Goal: Information Seeking & Learning: Learn about a topic

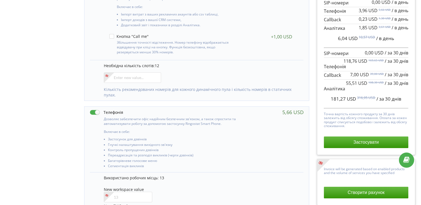
scroll to position [332, 0]
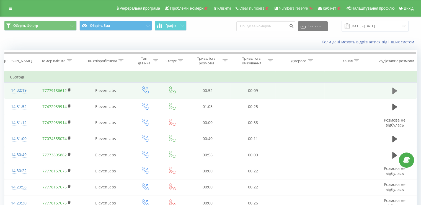
click at [391, 88] on button at bounding box center [394, 91] width 8 height 8
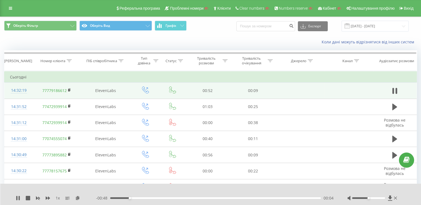
click at [369, 199] on div at bounding box center [372, 199] width 51 height 6
drag, startPoint x: 370, startPoint y: 199, endPoint x: 383, endPoint y: 198, distance: 13.3
click at [383, 198] on div at bounding box center [368, 198] width 33 height 2
click at [384, 198] on div "Accessibility label" at bounding box center [384, 198] width 2 height 2
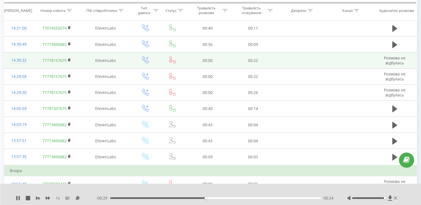
scroll to position [138, 0]
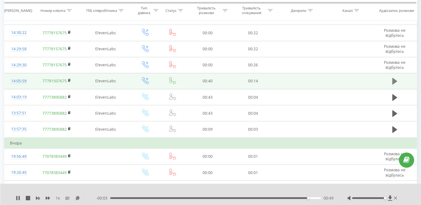
click at [395, 80] on icon at bounding box center [394, 81] width 5 height 7
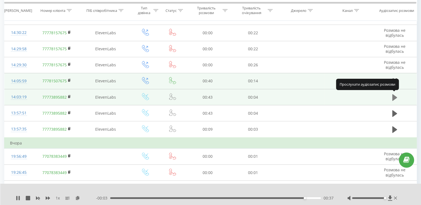
click at [392, 96] on button at bounding box center [394, 97] width 8 height 8
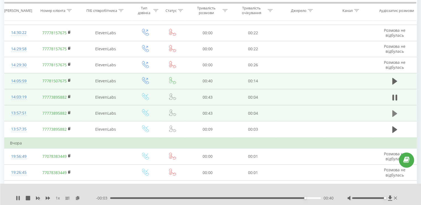
click at [395, 113] on icon at bounding box center [394, 113] width 5 height 7
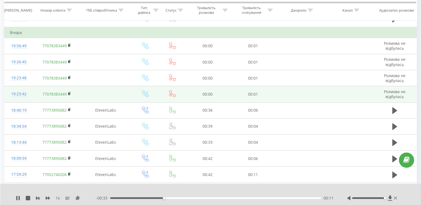
scroll to position [221, 0]
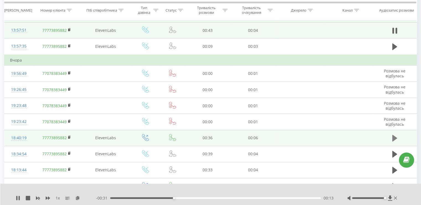
click at [394, 139] on icon at bounding box center [394, 138] width 5 height 7
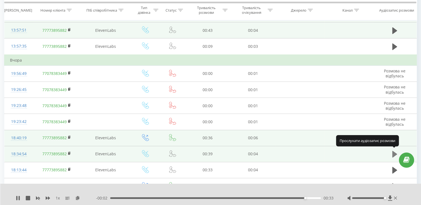
click at [392, 152] on icon at bounding box center [394, 154] width 5 height 7
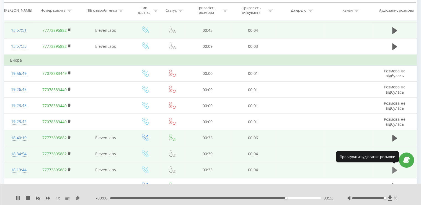
click at [392, 170] on icon at bounding box center [394, 171] width 5 height 8
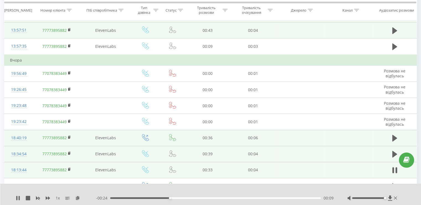
scroll to position [249, 0]
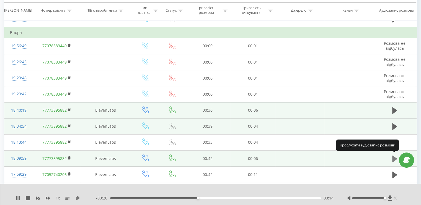
click at [393, 155] on icon at bounding box center [394, 159] width 5 height 8
click at [392, 155] on icon at bounding box center [394, 159] width 5 height 8
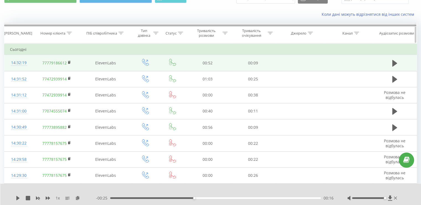
scroll to position [0, 0]
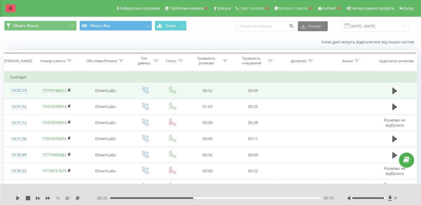
click at [9, 12] on link at bounding box center [11, 8] width 10 height 8
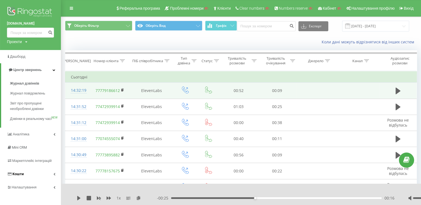
click at [41, 181] on link "Кошти" at bounding box center [30, 174] width 61 height 13
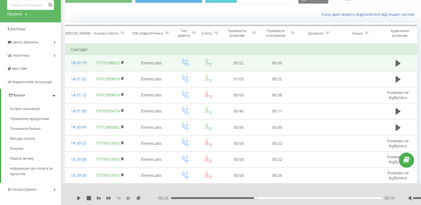
scroll to position [55, 0]
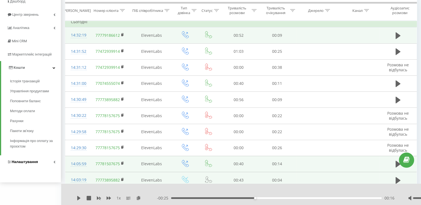
click at [32, 161] on span "Налаштування" at bounding box center [25, 162] width 26 height 4
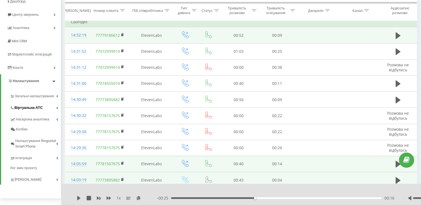
click at [38, 106] on span "Віртуальна АТС" at bounding box center [28, 108] width 28 height 6
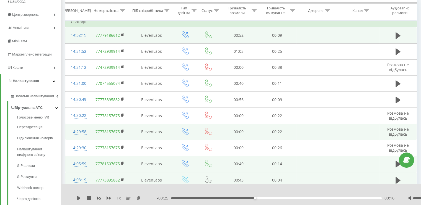
scroll to position [83, 0]
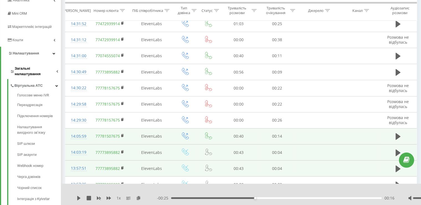
click at [16, 64] on link "Загальні налаштування" at bounding box center [35, 70] width 51 height 17
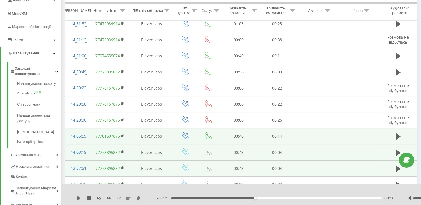
scroll to position [0, 0]
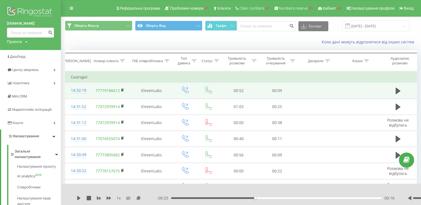
drag, startPoint x: 33, startPoint y: 14, endPoint x: 68, endPoint y: 4, distance: 36.5
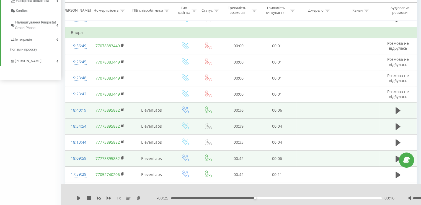
scroll to position [331, 0]
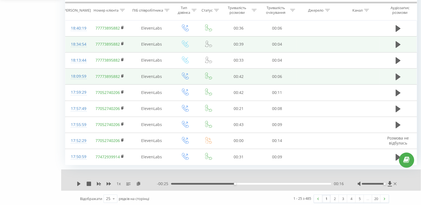
click at [333, 196] on link "2" at bounding box center [334, 199] width 8 height 8
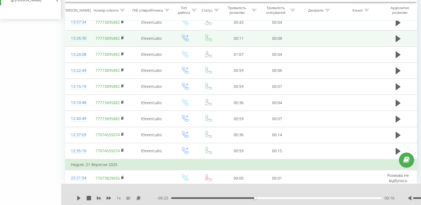
scroll to position [282, 0]
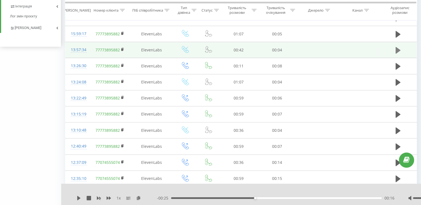
click at [396, 47] on icon at bounding box center [397, 50] width 5 height 7
click at [77, 50] on div "13:57:34" at bounding box center [78, 50] width 14 height 11
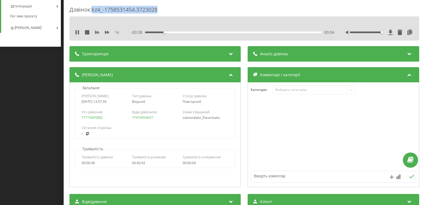
drag, startPoint x: 170, startPoint y: 6, endPoint x: 92, endPoint y: 10, distance: 78.1
click at [92, 10] on div "Дзвінок : kz4_-1758531454.3723028" at bounding box center [244, 11] width 350 height 11
copy div "kz4_-1758531454.3723028"
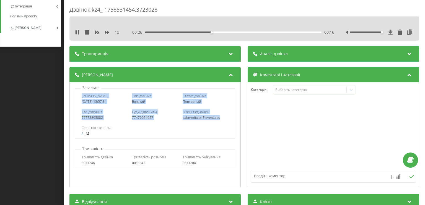
drag, startPoint x: 223, startPoint y: 116, endPoint x: 82, endPoint y: 95, distance: 142.6
click at [82, 95] on div "Дата дзвінка 2025-09-22 13:57:34 Тип дзвінка Вхідний Статус дзвінка Повторний Х…" at bounding box center [155, 114] width 160 height 50
copy div "Дата дзвінка 2025-09-22 13:57:34 Тип дзвінка Вхідний Статус дзвінка Повторний Х…"
click at [41, 118] on div "Дзвінок : kz4_-1758531454.3723028 1 x - 00:10 00:32 00:32 Транскрипція Для AI-а…" at bounding box center [212, 102] width 425 height 205
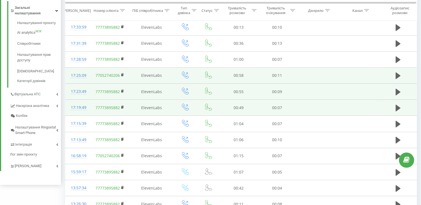
scroll to position [33, 0]
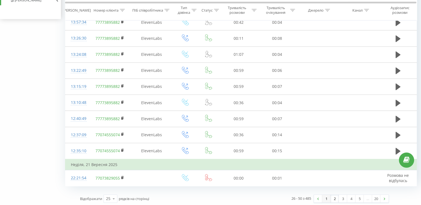
click at [329, 196] on link "1" at bounding box center [326, 199] width 8 height 8
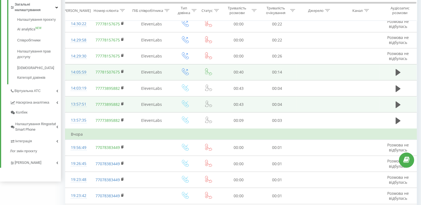
scroll to position [285, 0]
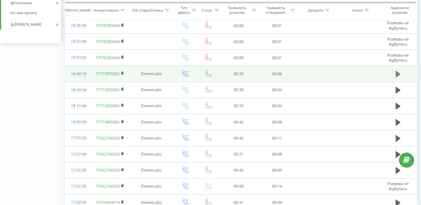
click at [396, 76] on icon at bounding box center [397, 74] width 5 height 7
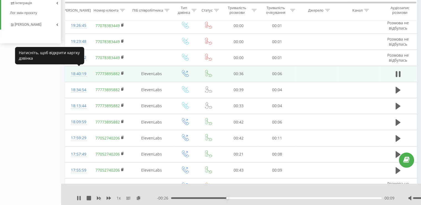
click at [80, 72] on div "18:40:19" at bounding box center [78, 74] width 14 height 11
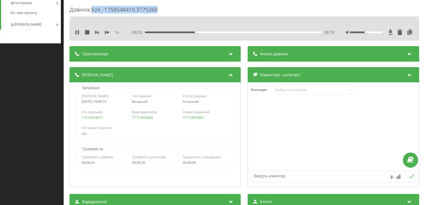
drag, startPoint x: 165, startPoint y: 7, endPoint x: 93, endPoint y: 11, distance: 72.3
click at [93, 11] on div "Дзвінок : kz4_-1758548419.3775260" at bounding box center [244, 11] width 350 height 11
copy div "kz4_-1758548419.3775260"
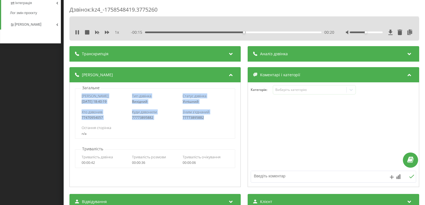
drag, startPoint x: 210, startPoint y: 118, endPoint x: 81, endPoint y: 96, distance: 130.3
click at [81, 96] on div "Дата дзвінка 2025-09-22 18:40:19 Тип дзвінка Вихідний Статус дзвінка Успішний Х…" at bounding box center [155, 114] width 160 height 50
copy div "Дата дзвінка 2025-09-22 18:40:19 Тип дзвінка Вихідний Статус дзвінка Успішний Х…"
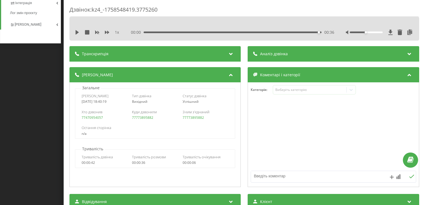
drag, startPoint x: 149, startPoint y: 31, endPoint x: 97, endPoint y: 31, distance: 51.7
click at [98, 32] on div "1 x 00:00 00:36 00:36" at bounding box center [244, 32] width 341 height 8
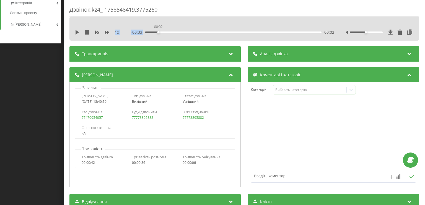
drag, startPoint x: 318, startPoint y: 33, endPoint x: 136, endPoint y: 36, distance: 182.6
click at [136, 36] on div "1 x - 00:33 00:02 00:02" at bounding box center [244, 32] width 341 height 8
click at [76, 32] on icon at bounding box center [77, 32] width 3 height 4
drag, startPoint x: 363, startPoint y: 32, endPoint x: 385, endPoint y: 31, distance: 22.1
click at [385, 31] on div at bounding box center [380, 33] width 68 height 6
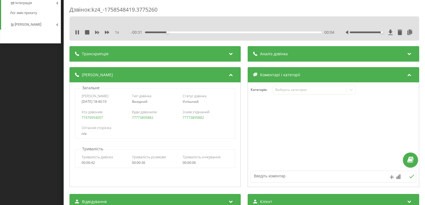
click at [327, 19] on div "1 x - 00:31 00:04 00:04" at bounding box center [244, 29] width 350 height 24
drag, startPoint x: 133, startPoint y: 134, endPoint x: 130, endPoint y: 124, distance: 10.9
click at [133, 134] on div "n/a" at bounding box center [155, 134] width 147 height 4
click at [37, 101] on div "Дзвінок : kz4_-1758548419.3775260 1 x - 00:09 00:26 00:26 Транскрипція Для AI-а…" at bounding box center [212, 102] width 425 height 205
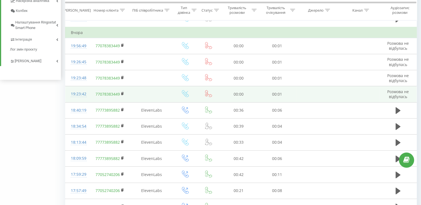
scroll to position [310, 0]
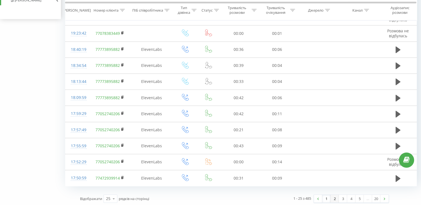
click at [335, 196] on link "2" at bounding box center [334, 199] width 8 height 8
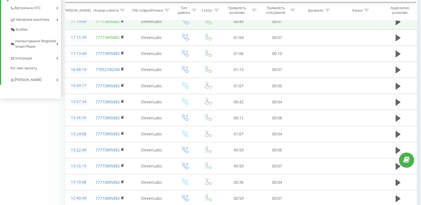
scroll to position [310, 0]
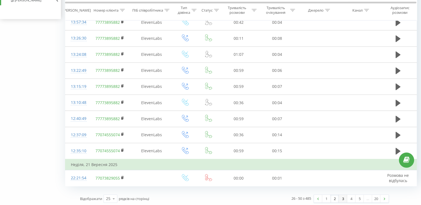
click at [341, 196] on link "3" at bounding box center [343, 199] width 8 height 8
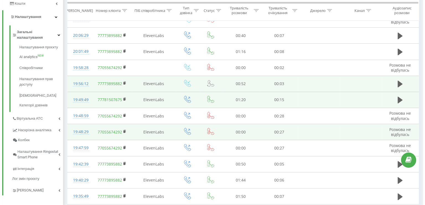
scroll to position [147, 0]
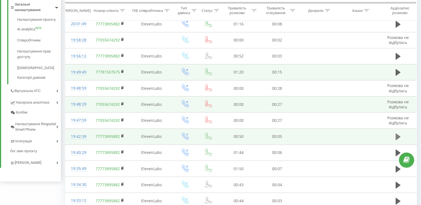
click at [397, 139] on icon at bounding box center [397, 137] width 5 height 8
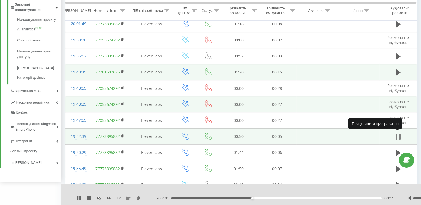
click at [399, 134] on icon at bounding box center [400, 137] width 2 height 6
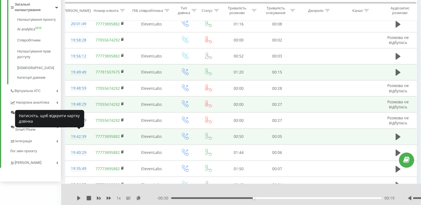
click at [81, 136] on div "19:42:39" at bounding box center [78, 136] width 14 height 11
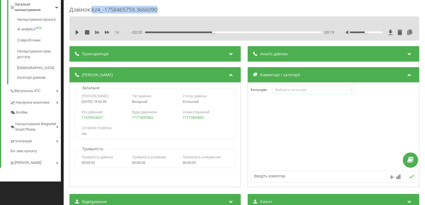
drag, startPoint x: 166, startPoint y: 9, endPoint x: 92, endPoint y: 8, distance: 73.6
click at [92, 8] on div "Дзвінок : kz4_-1758465759.3666090" at bounding box center [244, 11] width 350 height 11
copy div "kz4_-1758465759.3666090"
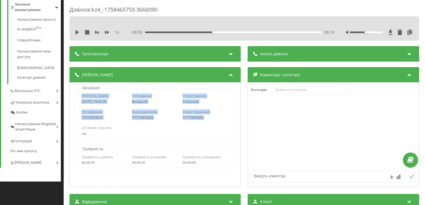
drag, startPoint x: 214, startPoint y: 117, endPoint x: 75, endPoint y: 97, distance: 140.0
click at [75, 97] on div "Дата дзвінка 2025-09-21 19:42:39 Тип дзвінка Вихідний Статус дзвінка Успішний Х…" at bounding box center [155, 114] width 160 height 50
copy div "Дата дзвінка 2025-09-21 19:42:39 Тип дзвінка Вихідний Статус дзвінка Успішний Х…"
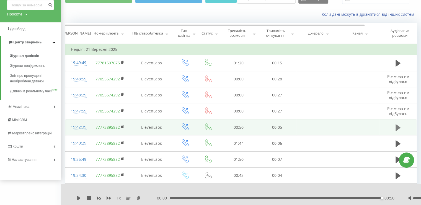
click at [398, 126] on icon at bounding box center [397, 127] width 5 height 7
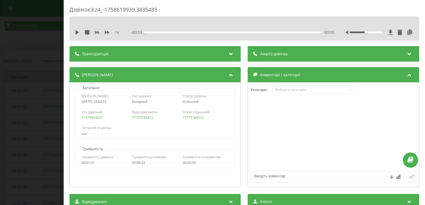
drag, startPoint x: 45, startPoint y: 107, endPoint x: 17, endPoint y: 51, distance: 62.8
click at [45, 107] on div "Дзвінок : kz4_-1758619939.3835485 1 x - 00:53 00:00 00:00 Транскрипція Для AI-а…" at bounding box center [212, 102] width 425 height 205
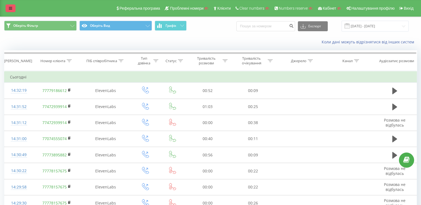
click at [6, 6] on link at bounding box center [11, 8] width 10 height 8
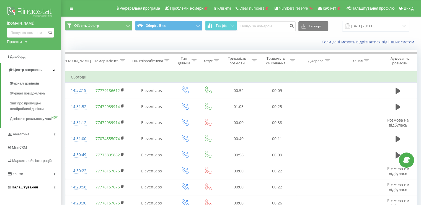
click at [32, 189] on span "Налаштування" at bounding box center [25, 187] width 26 height 4
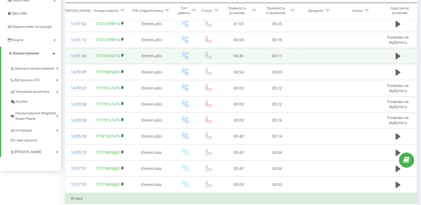
scroll to position [28, 0]
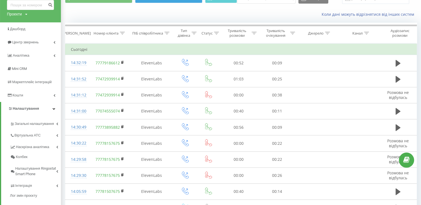
drag, startPoint x: 220, startPoint y: 12, endPoint x: 192, endPoint y: 1, distance: 30.3
click at [220, 12] on div "Коли дані можуть відрізнятися вiд інших систем" at bounding box center [308, 15] width 225 height 6
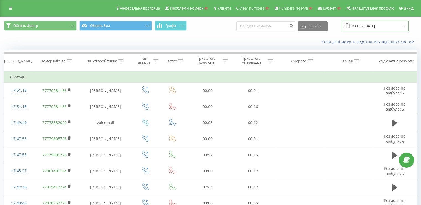
click at [366, 21] on input "[DATE] - [DATE]" at bounding box center [374, 26] width 67 height 11
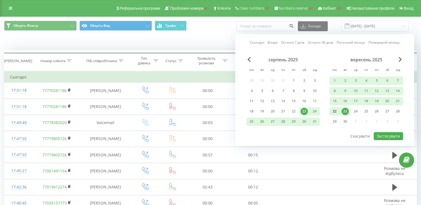
click at [334, 113] on div "22" at bounding box center [334, 111] width 7 height 7
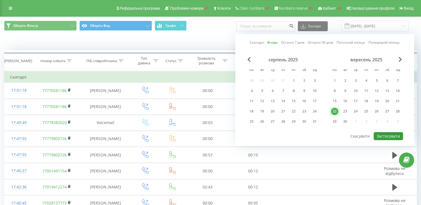
click at [393, 132] on button "Застосувати" at bounding box center [387, 136] width 29 height 8
type input "22.09.2025 - 22.09.2025"
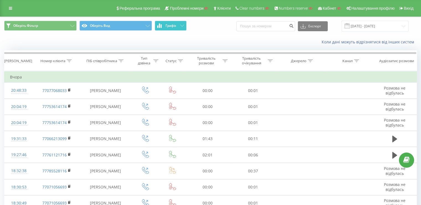
click at [167, 26] on span "Графік" at bounding box center [170, 26] width 11 height 4
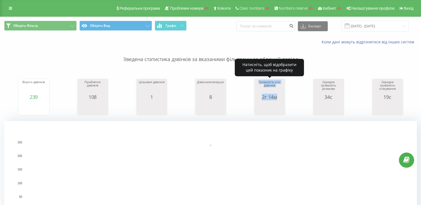
drag, startPoint x: 250, startPoint y: 78, endPoint x: 283, endPoint y: 102, distance: 40.8
click at [283, 102] on div "Всього дзвінків 239 date totalCalls 22.09.25 239 22.09.25 Прийнятих дзвінків 10…" at bounding box center [210, 92] width 412 height 48
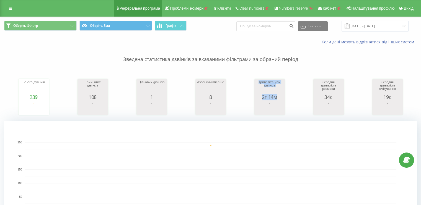
copy div "Тривалість усіх дзвінків 2г 14м"
click at [11, 11] on link at bounding box center [11, 8] width 10 height 8
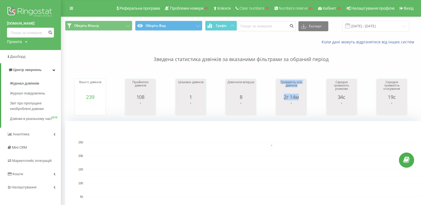
drag, startPoint x: 31, startPoint y: 9, endPoint x: 59, endPoint y: 4, distance: 28.0
drag, startPoint x: 38, startPoint y: 11, endPoint x: 41, endPoint y: 11, distance: 3.6
click at [216, 23] on button "Графік" at bounding box center [221, 26] width 32 height 10
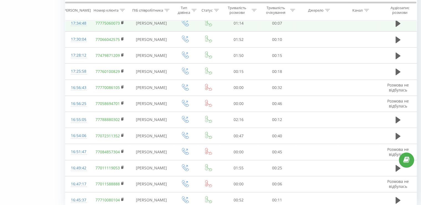
scroll to position [299, 0]
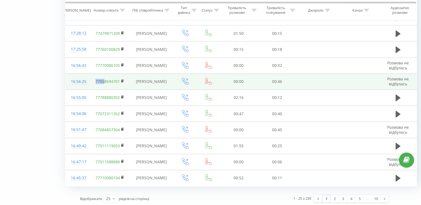
drag, startPoint x: 95, startPoint y: 80, endPoint x: 103, endPoint y: 81, distance: 8.6
click at [103, 81] on td "77058694701" at bounding box center [110, 82] width 40 height 16
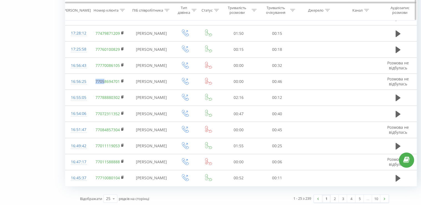
copy link "7705"
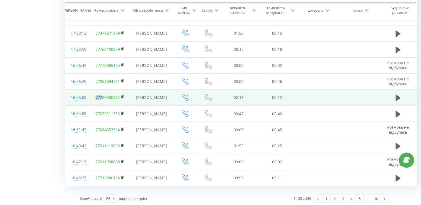
drag, startPoint x: 93, startPoint y: 96, endPoint x: 102, endPoint y: 97, distance: 8.1
click at [102, 97] on td "77788880302" at bounding box center [110, 98] width 40 height 16
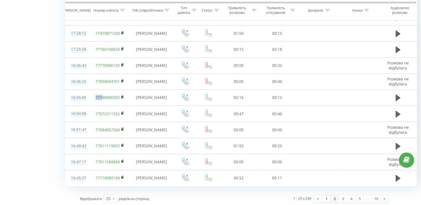
click at [332, 197] on link "2" at bounding box center [334, 199] width 8 height 8
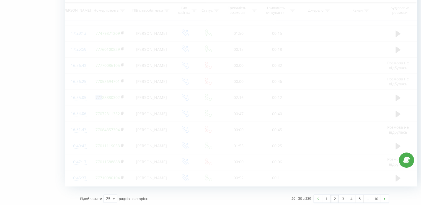
scroll to position [37, 0]
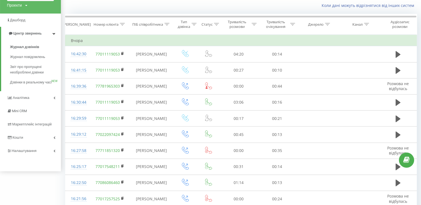
drag, startPoint x: 195, startPoint y: 23, endPoint x: 195, endPoint y: 57, distance: 33.5
click at [195, 23] on icon at bounding box center [193, 24] width 5 height 3
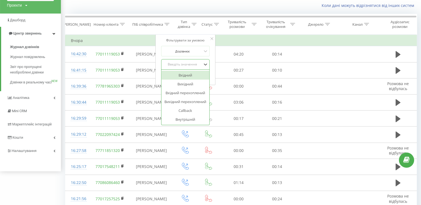
click at [194, 63] on div "Введіть значення" at bounding box center [182, 64] width 39 height 4
click at [189, 84] on div "Вихідний" at bounding box center [185, 84] width 48 height 9
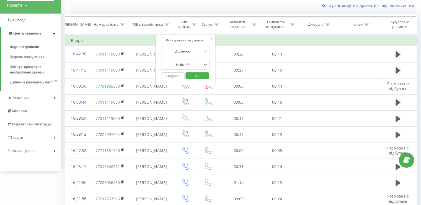
click at [196, 77] on span "OK" at bounding box center [196, 75] width 15 height 9
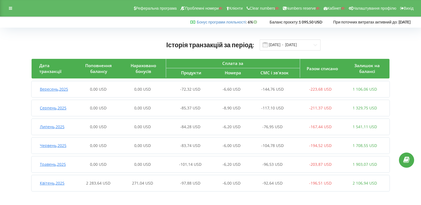
click at [51, 87] on span "Вересень , 2025" at bounding box center [54, 89] width 28 height 5
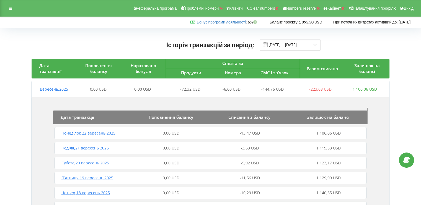
click at [88, 131] on span "Понеділок , 22 вересень 2025" at bounding box center [88, 133] width 54 height 5
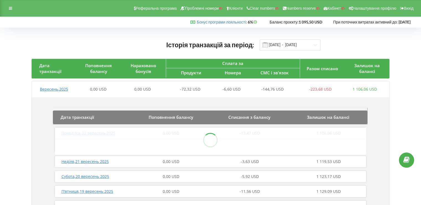
scroll to position [28, 0]
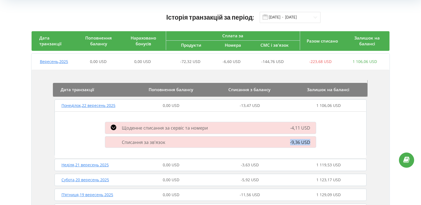
drag, startPoint x: 287, startPoint y: 142, endPoint x: 312, endPoint y: 140, distance: 24.7
click at [312, 140] on div "-9,36 USD" at bounding box center [285, 142] width 68 height 6
copy span "-9,36 USD"
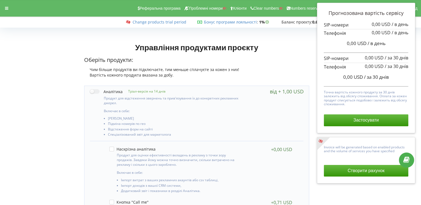
drag, startPoint x: 60, startPoint y: 113, endPoint x: 93, endPoint y: -9, distance: 126.2
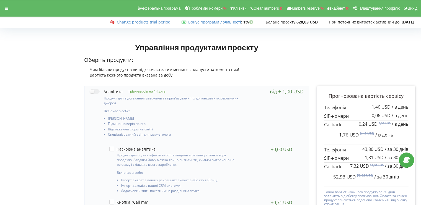
drag, startPoint x: 70, startPoint y: 102, endPoint x: 122, endPoint y: -33, distance: 145.2
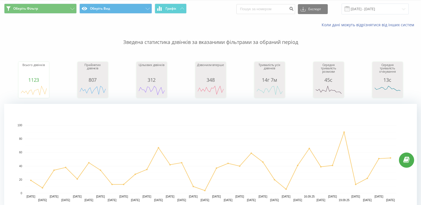
scroll to position [487, 0]
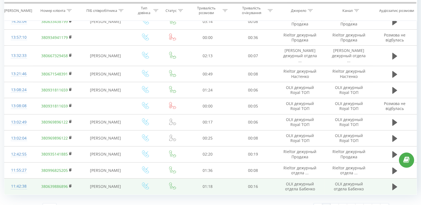
drag, startPoint x: 119, startPoint y: 55, endPoint x: 202, endPoint y: 171, distance: 142.7
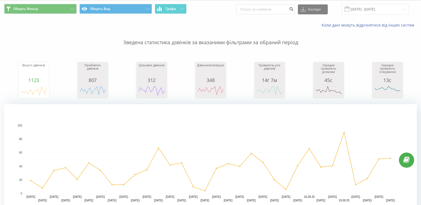
scroll to position [0, 0]
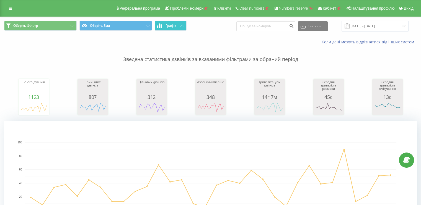
click at [176, 23] on button "Графік" at bounding box center [171, 26] width 32 height 10
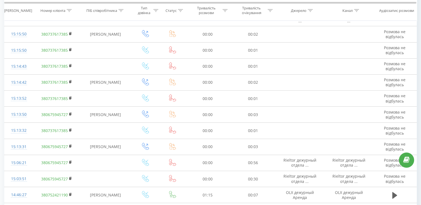
scroll to position [299, 0]
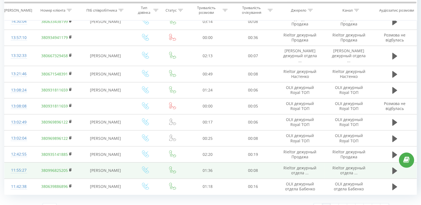
drag, startPoint x: 213, startPoint y: 41, endPoint x: 207, endPoint y: 164, distance: 123.8
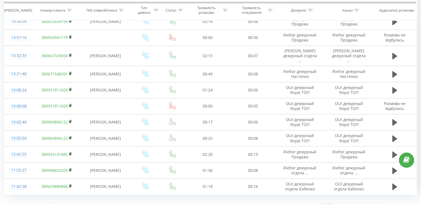
click at [335, 199] on div "1 - 25 з 1123 1 2 3 4 5 … 45" at bounding box center [298, 207] width 189 height 16
click at [339, 204] on link "3" at bounding box center [343, 208] width 8 height 8
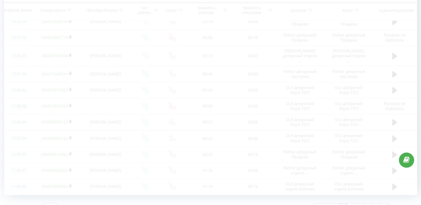
scroll to position [37, 0]
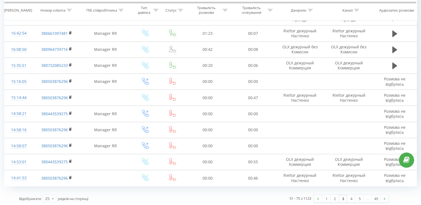
click at [359, 197] on link "5" at bounding box center [359, 199] width 8 height 8
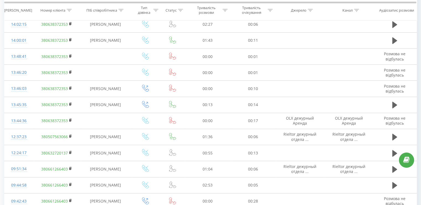
scroll to position [310, 0]
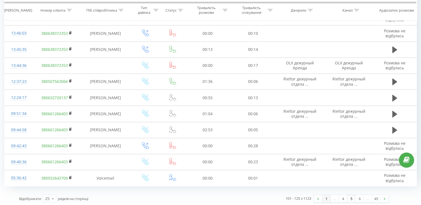
click at [326, 198] on link "1" at bounding box center [326, 199] width 8 height 8
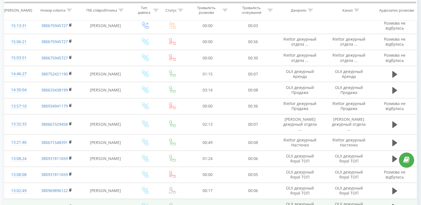
scroll to position [299, 0]
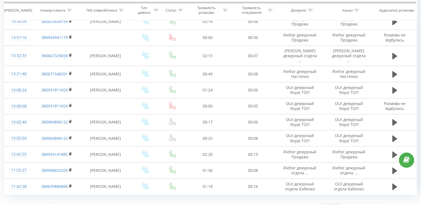
click at [332, 204] on link "2" at bounding box center [334, 208] width 8 height 8
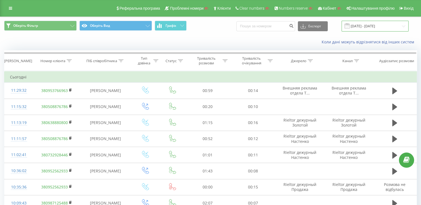
click at [354, 27] on input "[DATE] - [DATE]" at bounding box center [374, 26] width 67 height 11
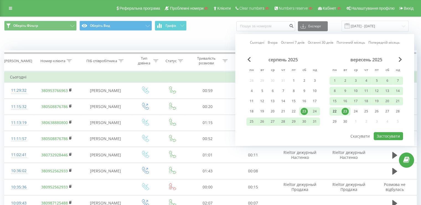
click at [336, 108] on div "22" at bounding box center [334, 111] width 7 height 7
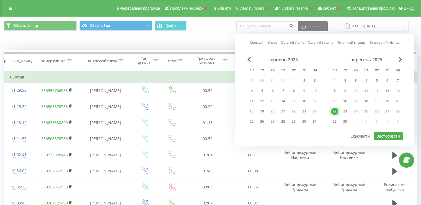
click at [336, 107] on div "22" at bounding box center [334, 111] width 11 height 8
click at [389, 133] on button "Застосувати" at bounding box center [387, 136] width 29 height 8
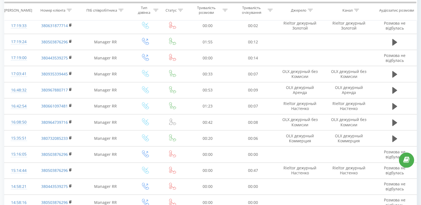
scroll to position [299, 0]
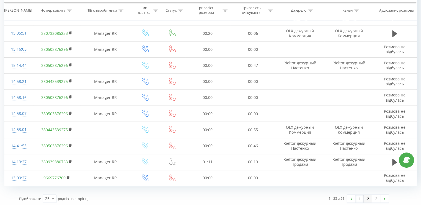
click at [365, 200] on link "2" at bounding box center [367, 199] width 8 height 8
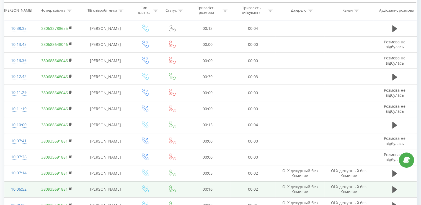
scroll to position [202, 0]
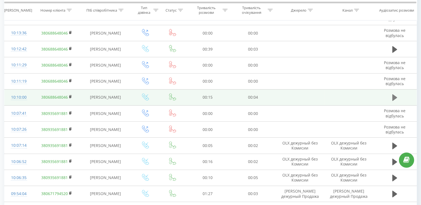
click at [395, 98] on icon at bounding box center [394, 98] width 5 height 8
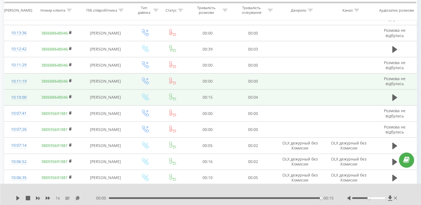
click at [89, 80] on td "Ігорь Дерманський" at bounding box center [105, 81] width 51 height 16
drag, startPoint x: 89, startPoint y: 80, endPoint x: 112, endPoint y: 83, distance: 23.3
click at [111, 83] on td "Ігорь Дерманський" at bounding box center [105, 81] width 51 height 16
copy td "Ігорь Дерманський"
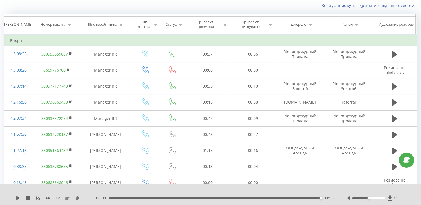
scroll to position [0, 0]
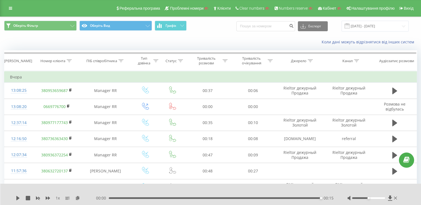
drag, startPoint x: 377, startPoint y: 20, endPoint x: 374, endPoint y: 26, distance: 6.8
click at [377, 20] on div "Оберіть Фільтр Оберіть Вид Графік Експорт .csv .xls .xlsx 22.09.2025 - 22.09.20…" at bounding box center [210, 26] width 420 height 19
click at [363, 30] on input "22.09.2025 - 22.09.2025" at bounding box center [374, 26] width 67 height 11
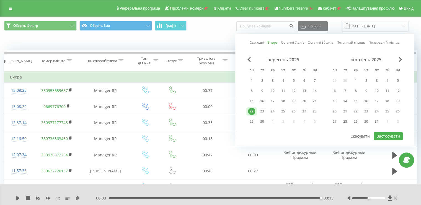
drag, startPoint x: 318, startPoint y: 45, endPoint x: 318, endPoint y: 41, distance: 4.5
click at [318, 45] on link "Останні 30 днів" at bounding box center [320, 42] width 25 height 5
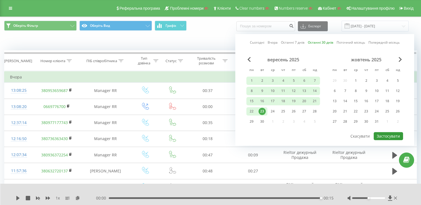
click at [386, 136] on button "Застосувати" at bounding box center [387, 136] width 29 height 8
type input "25.08.2025 - 23.09.2025"
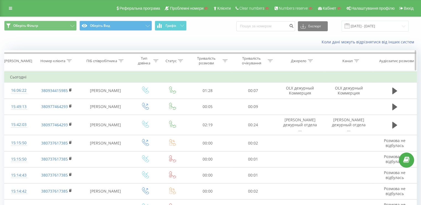
click at [123, 59] on icon at bounding box center [120, 60] width 5 height 3
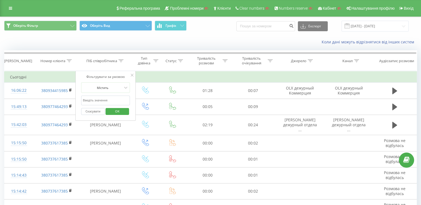
click at [105, 102] on input "text" at bounding box center [105, 101] width 49 height 10
paste input "Ігорь Дерманський"
type input "Ігорь Дерманський"
click at [119, 108] on span "OK" at bounding box center [117, 111] width 15 height 9
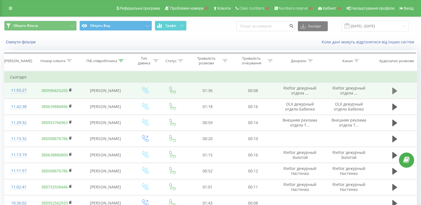
click at [394, 88] on icon at bounding box center [394, 91] width 5 height 7
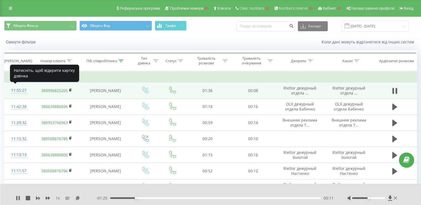
click at [16, 89] on div "11:55:27" at bounding box center [19, 90] width 18 height 11
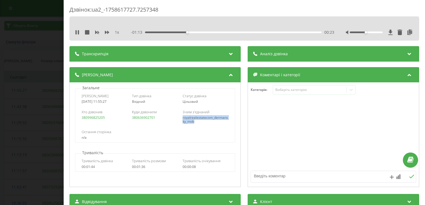
drag, startPoint x: 194, startPoint y: 122, endPoint x: 180, endPoint y: 117, distance: 14.4
click at [179, 118] on div "Хто дзвонив 380996825205 Куди дзвонили 380636902701 З ким з'єднаний royalreales…" at bounding box center [155, 117] width 160 height 20
copy div "royalrealestatecom_dermansky_mob"
click at [30, 102] on div "Дзвінок : ua2_-1758617727.7257348 1 x - 01:10 00:26 00:26 Транскрипція Для AI-а…" at bounding box center [212, 102] width 425 height 205
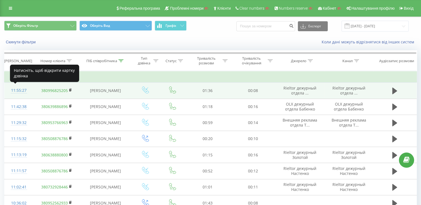
click at [22, 90] on div "11:55:27" at bounding box center [19, 90] width 18 height 11
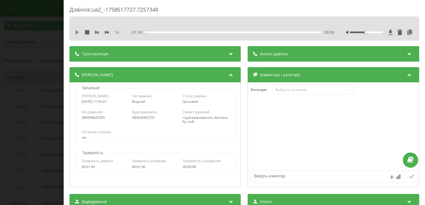
click at [77, 31] on icon at bounding box center [77, 32] width 3 height 4
click at [40, 71] on div "Дзвінок : ua2_-1758617727.7257348 1 x - 00:43 00:53 00:53 Транскрипція Для AI-а…" at bounding box center [212, 102] width 425 height 205
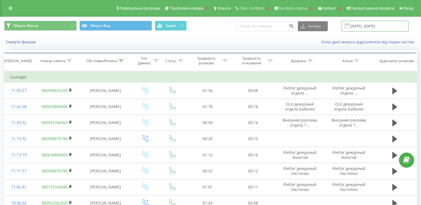
click at [375, 26] on input "25.08.2025 - 23.09.2025" at bounding box center [374, 26] width 67 height 11
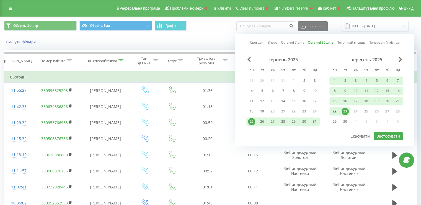
click at [334, 110] on div "22" at bounding box center [334, 111] width 7 height 7
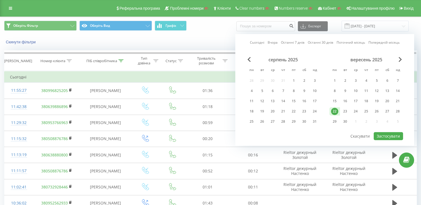
click at [334, 110] on div "22" at bounding box center [334, 111] width 7 height 7
click at [381, 132] on button "Застосувати" at bounding box center [387, 136] width 29 height 8
type input "22.09.2025 - 22.09.2025"
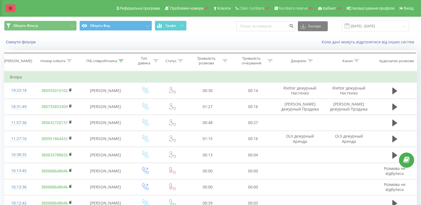
click at [12, 7] on link at bounding box center [11, 8] width 10 height 8
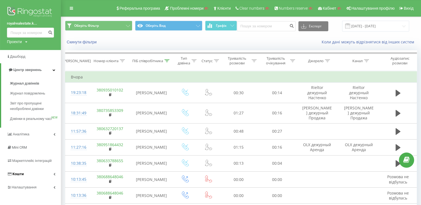
scroll to position [28, 0]
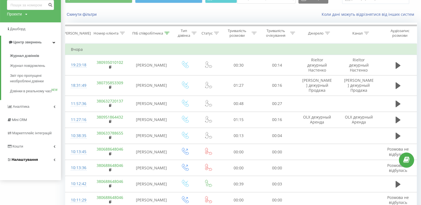
click at [35, 162] on span "Налаштування" at bounding box center [25, 160] width 26 height 4
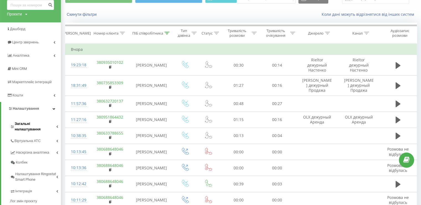
click at [31, 122] on span "Загальні налаштування" at bounding box center [35, 126] width 41 height 11
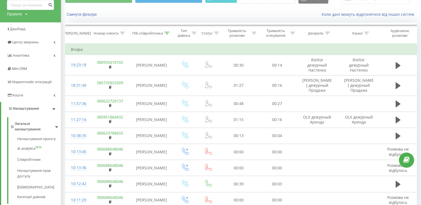
scroll to position [0, 0]
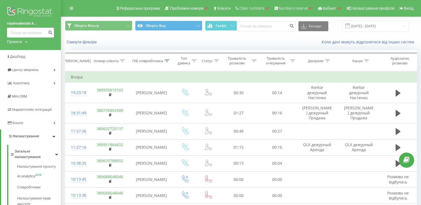
drag, startPoint x: 21, startPoint y: 14, endPoint x: 56, endPoint y: 0, distance: 38.0
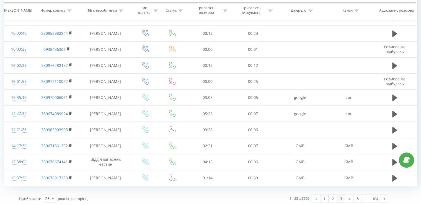
click at [338, 196] on link "3" at bounding box center [341, 199] width 8 height 8
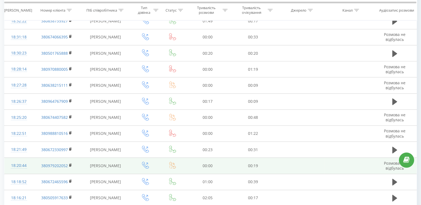
scroll to position [310, 0]
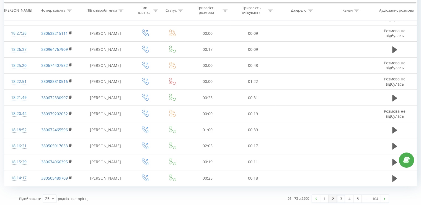
click at [330, 197] on link "2" at bounding box center [332, 199] width 8 height 8
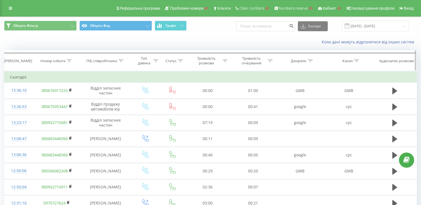
drag, startPoint x: 100, startPoint y: 121, endPoint x: 94, endPoint y: 20, distance: 100.8
click at [9, 9] on icon at bounding box center [10, 8] width 3 height 4
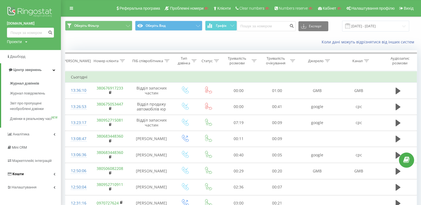
scroll to position [28, 0]
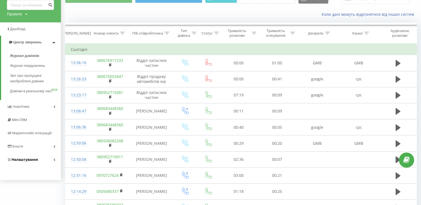
click at [34, 163] on span "Налаштування" at bounding box center [22, 160] width 31 height 6
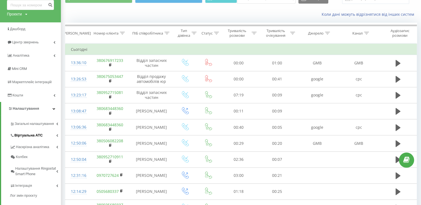
click at [32, 137] on span "Віртуальна АТС" at bounding box center [28, 136] width 28 height 6
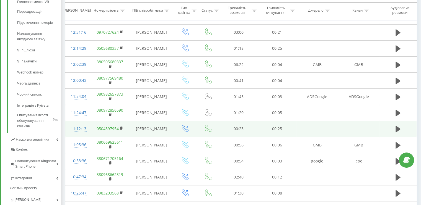
drag, startPoint x: 182, startPoint y: 101, endPoint x: 160, endPoint y: 170, distance: 72.1
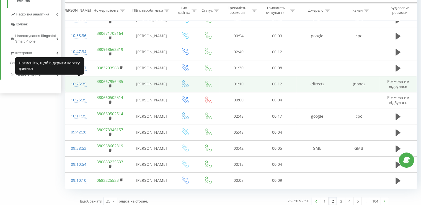
click at [78, 84] on div "10:25:35" at bounding box center [78, 84] width 14 height 11
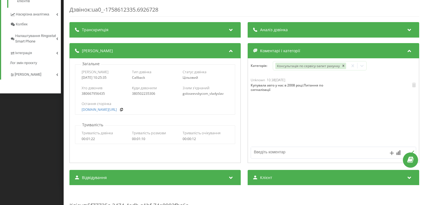
click at [134, 37] on div "Транскрипція" at bounding box center [154, 29] width 171 height 15
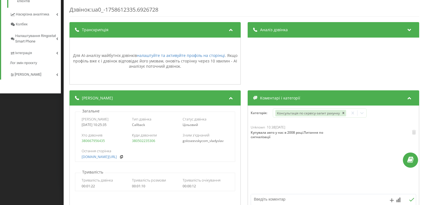
click at [292, 34] on div "Аналіз дзвінка" at bounding box center [333, 29] width 171 height 15
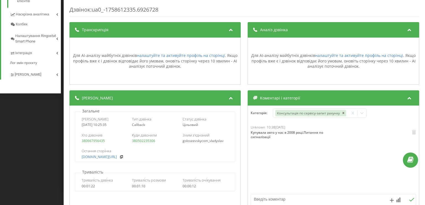
click at [291, 32] on div "Аналіз дзвінка" at bounding box center [333, 29] width 171 height 15
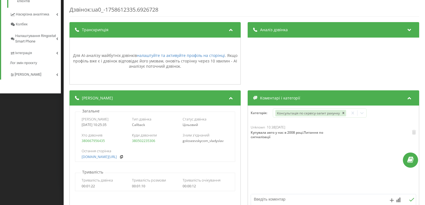
click at [173, 33] on div "Транскрипція" at bounding box center [154, 29] width 171 height 15
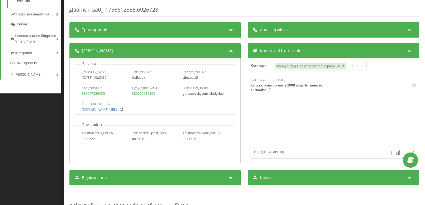
click at [32, 123] on div "Дзвінок : ua0_-1758612335.6926728 Транскрипція Для AI-аналізу майбутніх дзвінкі…" at bounding box center [212, 102] width 425 height 205
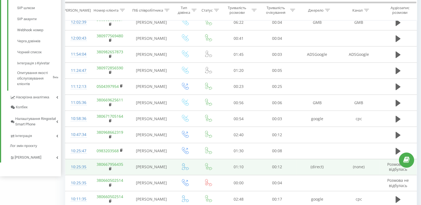
scroll to position [241, 0]
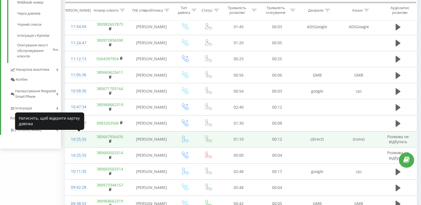
click at [74, 136] on div "10:25:35" at bounding box center [78, 139] width 14 height 11
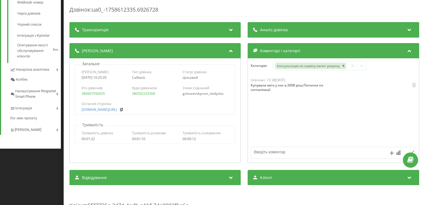
click at [51, 176] on div "Дзвінок : ua0_-1758612335.6926728 Транскрипція Для AI-аналізу майбутніх дзвінкі…" at bounding box center [212, 102] width 425 height 205
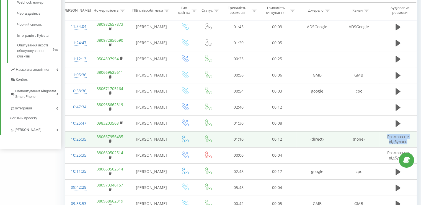
drag, startPoint x: 390, startPoint y: 136, endPoint x: 407, endPoint y: 140, distance: 18.2
click at [407, 140] on td "Розмова не відбулась" at bounding box center [397, 139] width 37 height 16
copy span "Розмова не відбулась"
click at [76, 140] on div "10:25:35" at bounding box center [78, 139] width 14 height 11
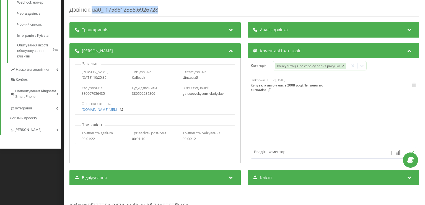
drag, startPoint x: 97, startPoint y: 11, endPoint x: 196, endPoint y: 8, distance: 99.1
click at [196, 8] on div "Дзвінок : ua0_-1758612335.6926728" at bounding box center [244, 11] width 350 height 11
copy div "ua0_-1758612335.6926728"
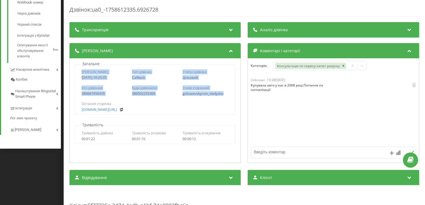
drag, startPoint x: 228, startPoint y: 93, endPoint x: 82, endPoint y: 72, distance: 147.3
click at [82, 72] on div "Дата дзвінка 2025-09-23 10:25:35 Тип дзвінка Callback Статус дзвінка Цільовий Х…" at bounding box center [155, 89] width 160 height 50
copy div "Дата дзвінка 2025-09-23 10:25:35 Тип дзвінка Callback Статус дзвінка Цільовий Х…"
click at [54, 167] on div "Дзвінок : ua0_-1758612335.6926728 Транскрипція Для AI-аналізу майбутніх дзвінкі…" at bounding box center [212, 102] width 425 height 205
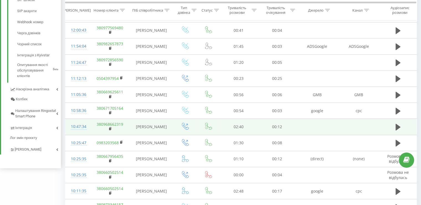
scroll to position [249, 0]
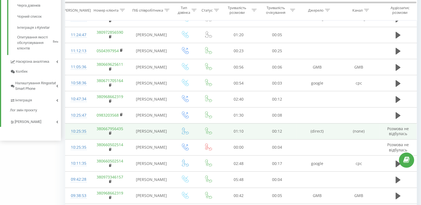
drag, startPoint x: 137, startPoint y: 129, endPoint x: 165, endPoint y: 133, distance: 28.8
click at [165, 133] on td "[PERSON_NAME]" at bounding box center [151, 131] width 43 height 16
copy td "[PERSON_NAME]"
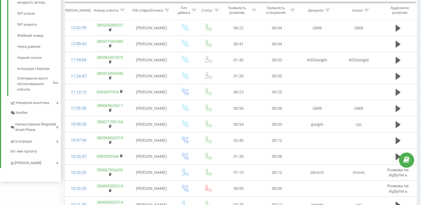
scroll to position [0, 0]
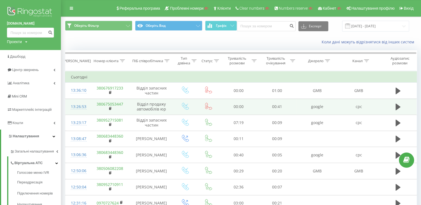
drag, startPoint x: 134, startPoint y: 133, endPoint x: 130, endPoint y: 39, distance: 94.7
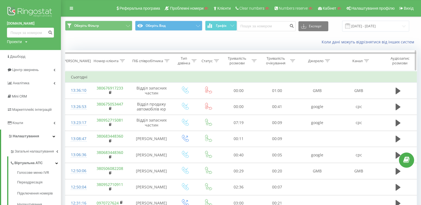
click at [170, 59] on div "ПІБ співробітника" at bounding box center [151, 61] width 43 height 5
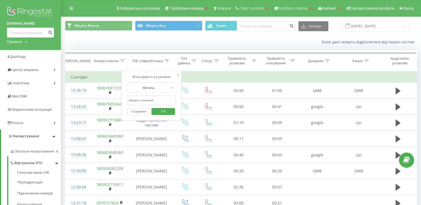
click at [153, 94] on form "Містить Скасувати OK" at bounding box center [151, 99] width 49 height 35
click at [154, 97] on input "text" at bounding box center [151, 101] width 49 height 10
paste input "[PERSON_NAME]"
type input "[PERSON_NAME]"
click at [159, 113] on span "OK" at bounding box center [162, 111] width 15 height 9
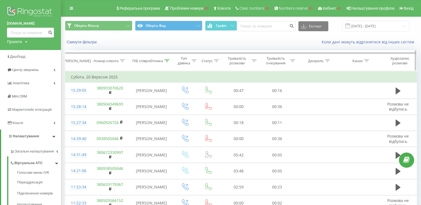
click at [123, 60] on icon at bounding box center [122, 60] width 5 height 3
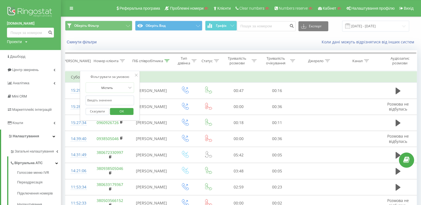
click at [112, 99] on input "text" at bounding box center [109, 101] width 49 height 10
type input "435"
click button "OK" at bounding box center [122, 111] width 24 height 7
